Goal: Task Accomplishment & Management: Complete application form

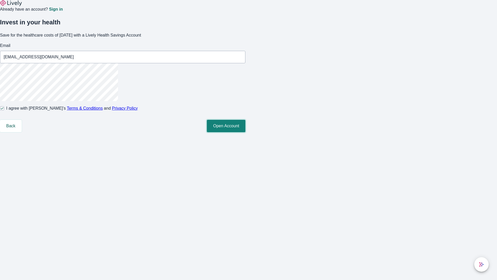
click at [246, 132] on button "Open Account" at bounding box center [226, 126] width 39 height 12
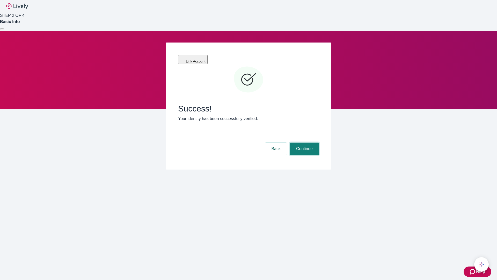
click at [304, 143] on button "Continue" at bounding box center [304, 149] width 29 height 12
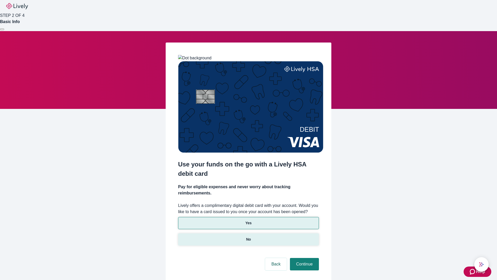
click at [248, 237] on p "No" at bounding box center [248, 239] width 5 height 5
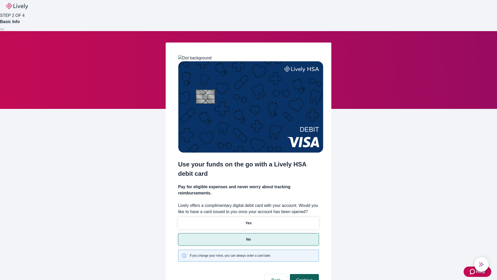
click at [304, 274] on button "Continue" at bounding box center [304, 280] width 29 height 12
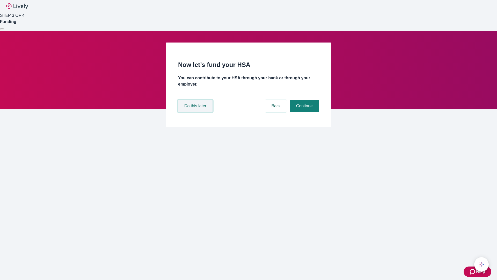
click at [196, 112] on button "Do this later" at bounding box center [195, 106] width 34 height 12
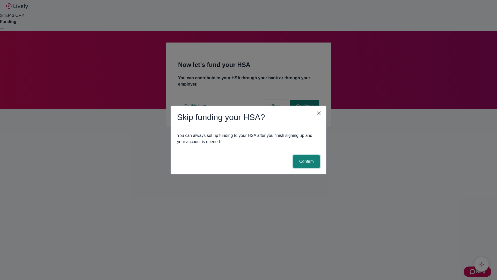
click at [306, 161] on button "Confirm" at bounding box center [306, 161] width 27 height 12
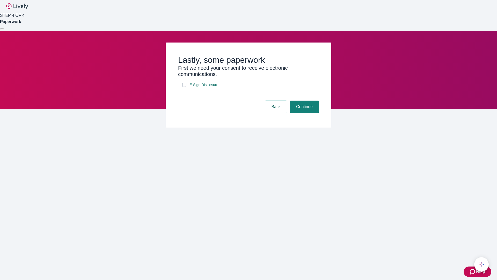
click at [184, 87] on input "E-Sign Disclosure" at bounding box center [184, 85] width 4 height 4
checkbox input "true"
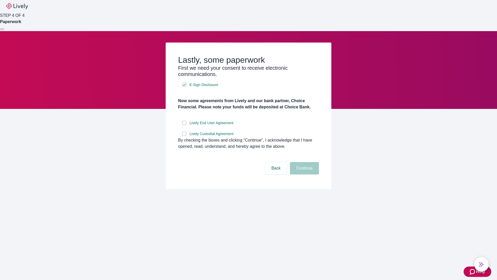
click at [184, 125] on input "Lively End User Agreement" at bounding box center [184, 123] width 4 height 4
checkbox input "true"
click at [184, 136] on input "Lively Custodial Agreement" at bounding box center [184, 134] width 4 height 4
checkbox input "true"
click at [304, 174] on button "Continue" at bounding box center [304, 168] width 29 height 12
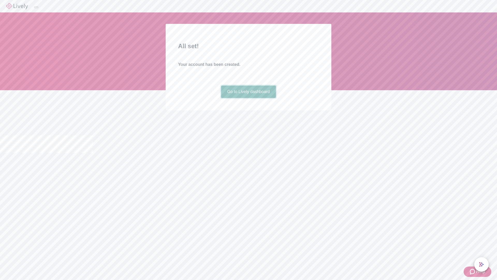
click at [248, 98] on link "Go to Lively dashboard" at bounding box center [248, 92] width 55 height 12
